Goal: Task Accomplishment & Management: Complete application form

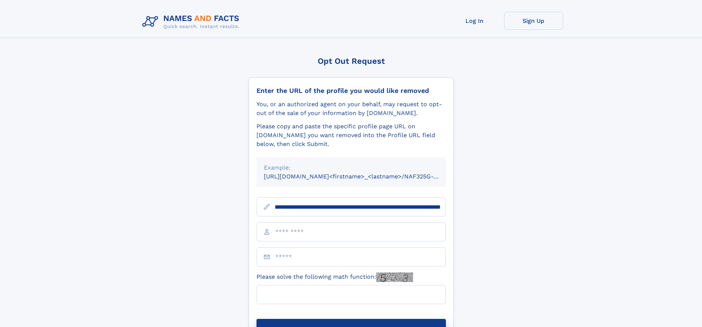
scroll to position [0, 81]
type input "**********"
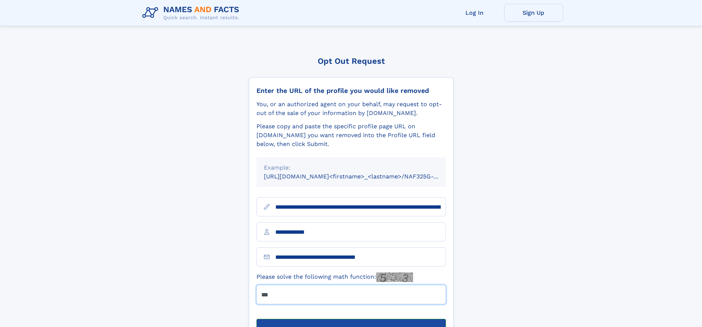
type input "***"
click at [351, 319] on button "Submit Opt Out Request" at bounding box center [350, 331] width 189 height 24
